Goal: Task Accomplishment & Management: Complete application form

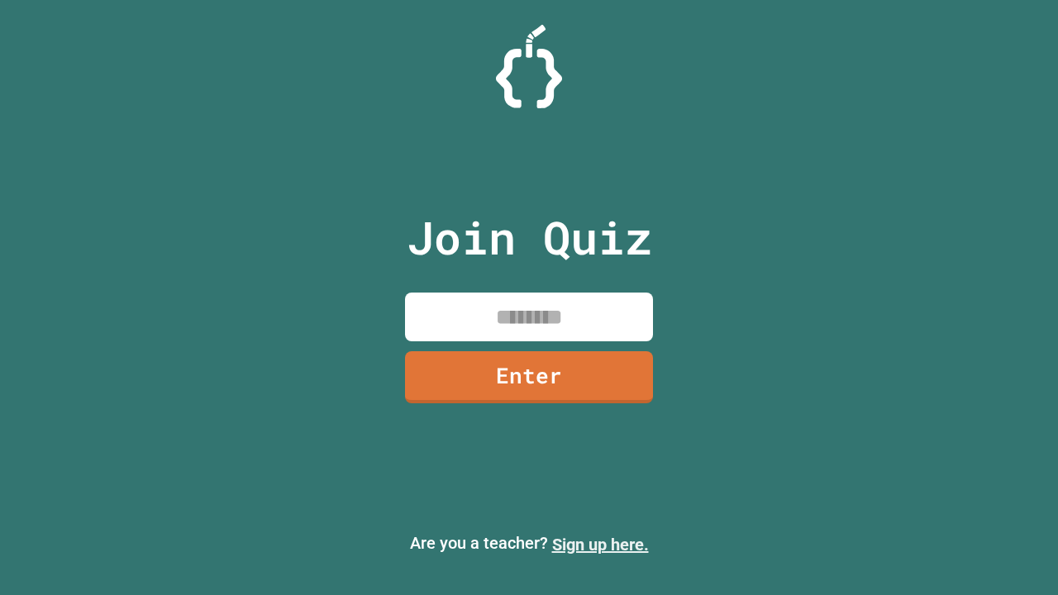
click at [600, 545] on link "Sign up here." at bounding box center [600, 545] width 97 height 20
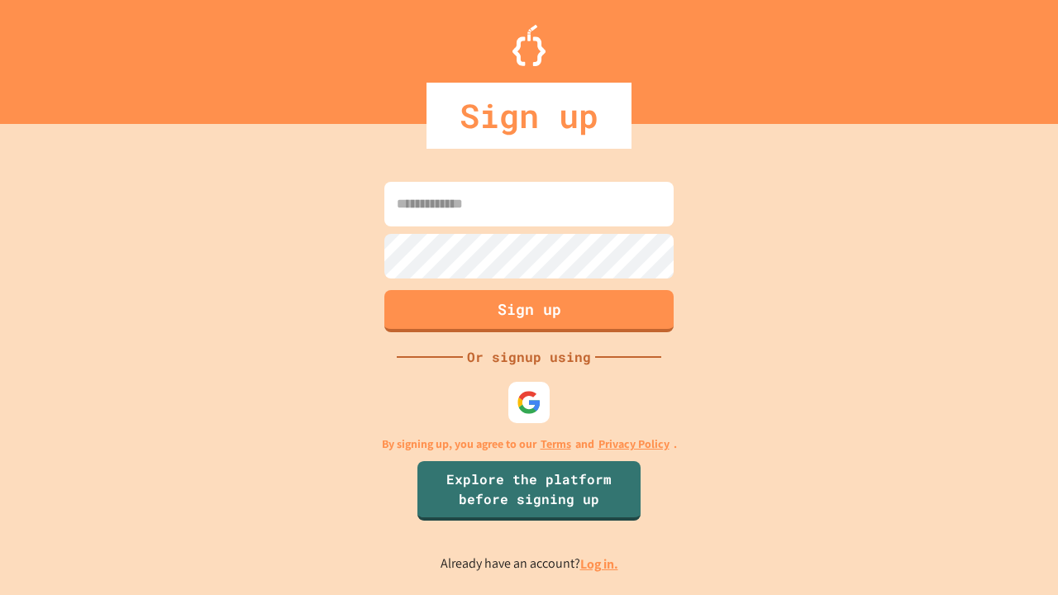
click at [600, 564] on link "Log in." at bounding box center [599, 563] width 38 height 17
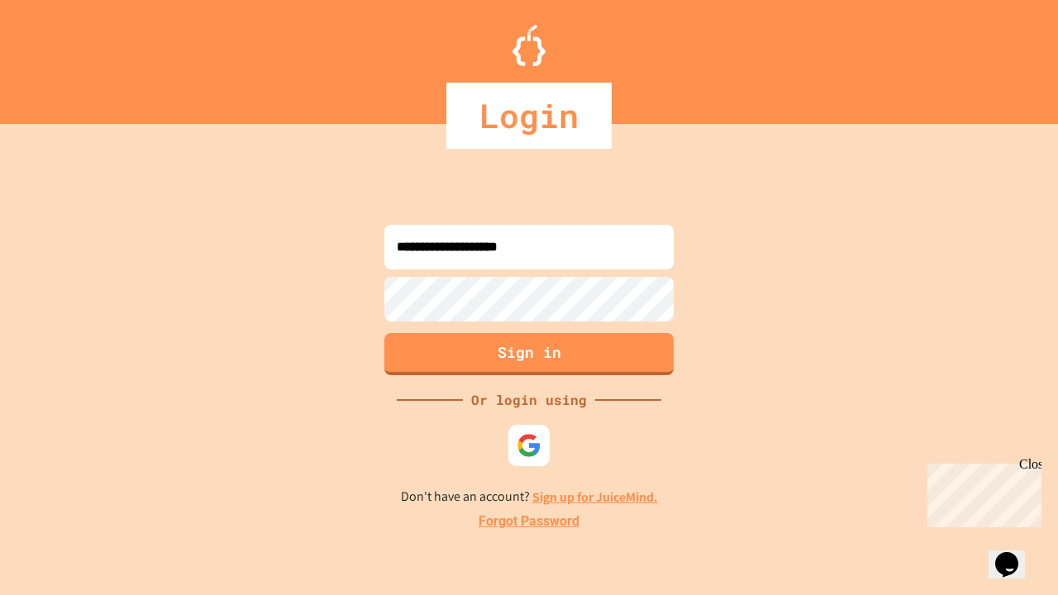
type input "**********"
